Goal: Navigation & Orientation: Find specific page/section

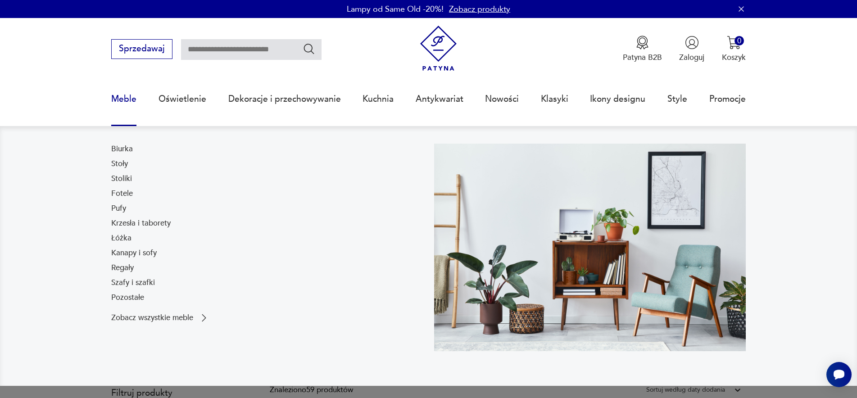
click at [123, 96] on link "Meble" at bounding box center [123, 98] width 25 height 41
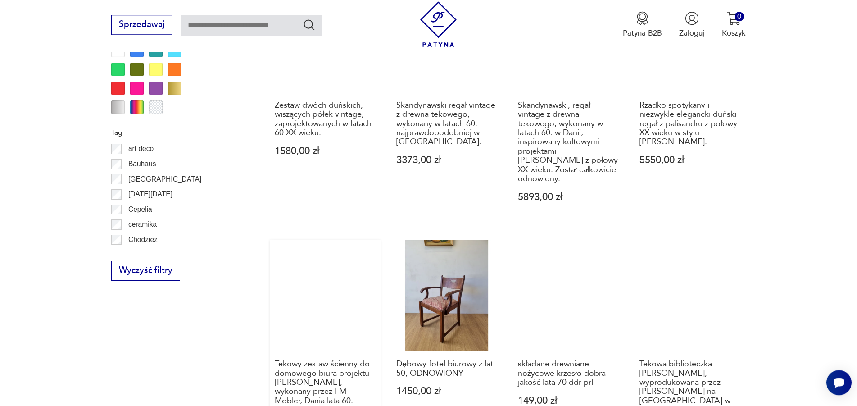
scroll to position [1099, 0]
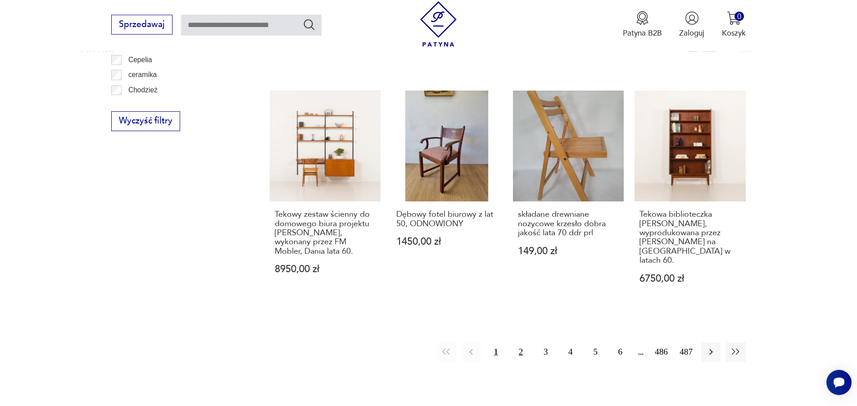
click at [518, 342] on button "2" at bounding box center [520, 351] width 19 height 19
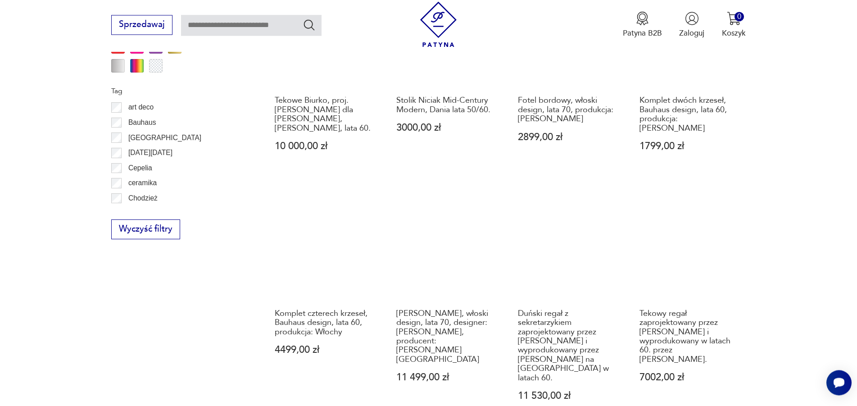
scroll to position [1142, 0]
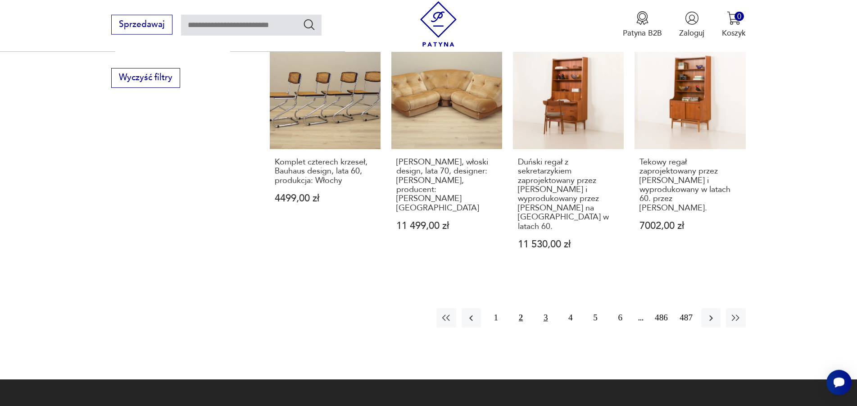
click at [545, 308] on button "3" at bounding box center [545, 317] width 19 height 19
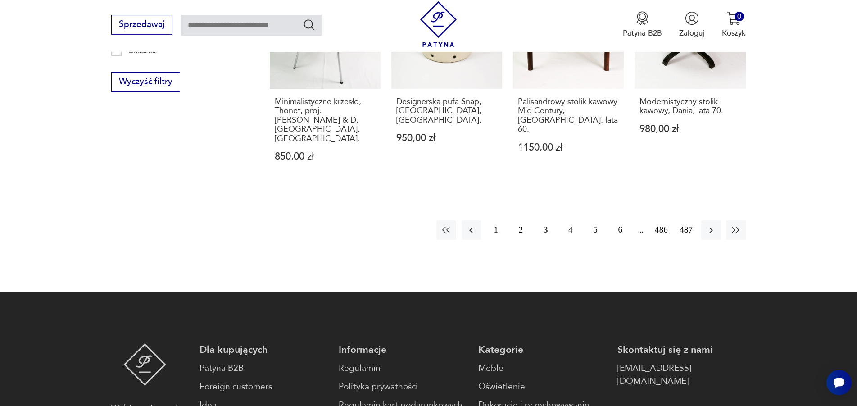
scroll to position [1142, 0]
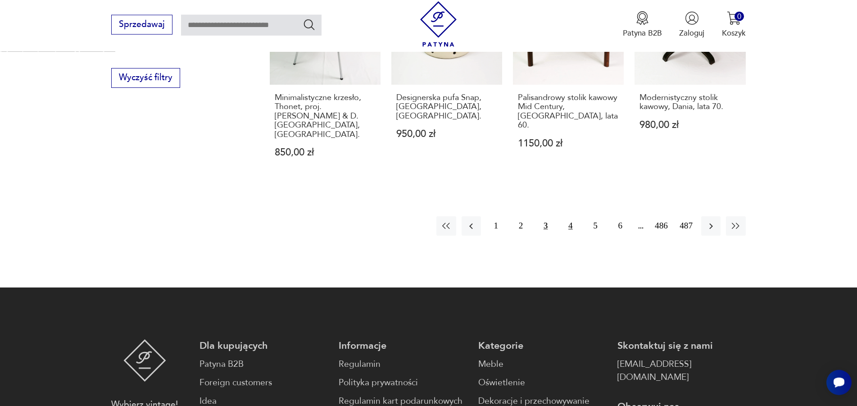
click at [570, 216] on button "4" at bounding box center [570, 225] width 19 height 19
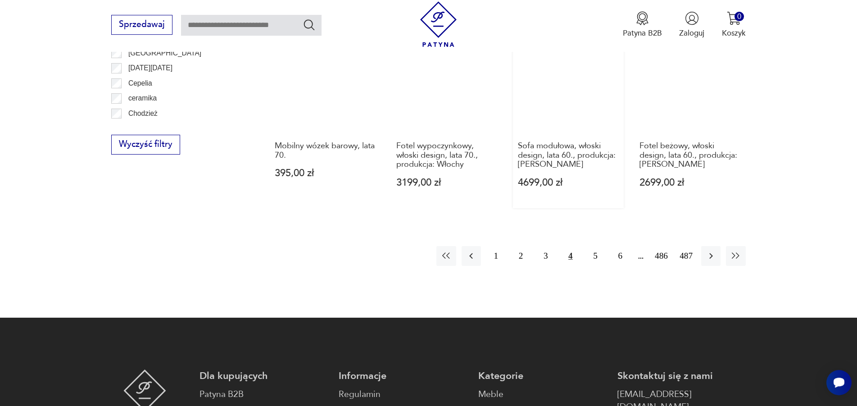
scroll to position [1142, 0]
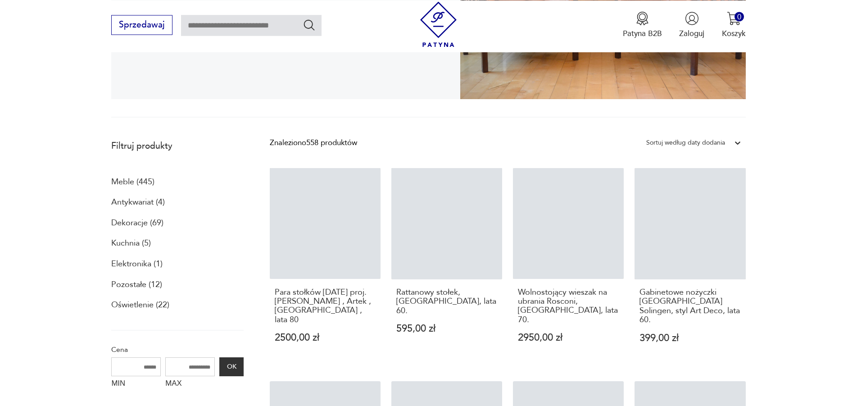
scroll to position [241, 0]
